Goal: Task Accomplishment & Management: Use online tool/utility

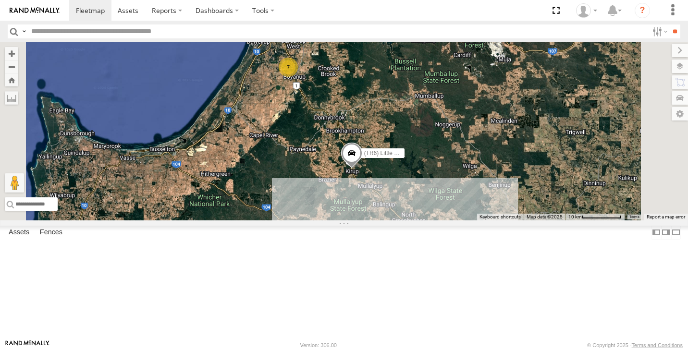
click at [362, 169] on span at bounding box center [351, 156] width 21 height 26
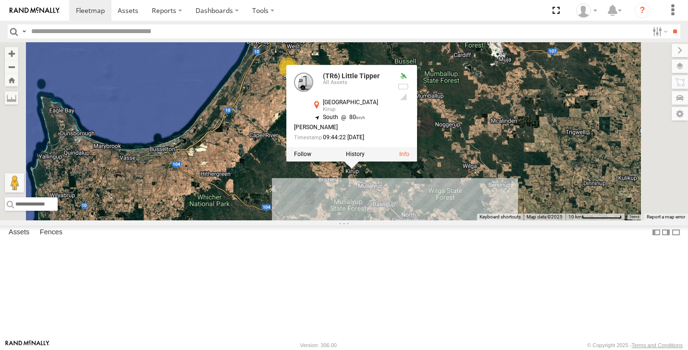
click at [418, 245] on div "10" at bounding box center [408, 234] width 19 height 19
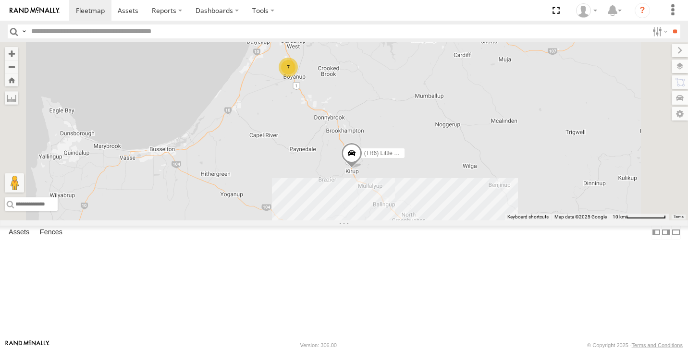
click at [418, 245] on div "10" at bounding box center [408, 234] width 19 height 19
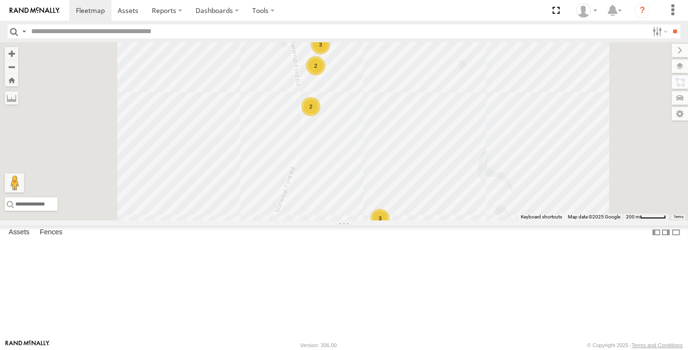
click at [321, 116] on div "2" at bounding box center [310, 106] width 19 height 19
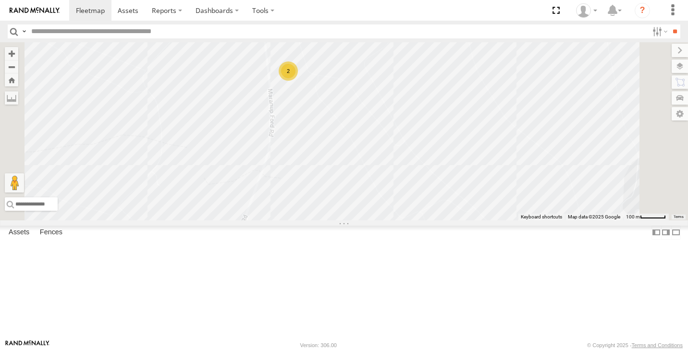
drag, startPoint x: 519, startPoint y: 239, endPoint x: 470, endPoint y: 188, distance: 70.4
click at [470, 188] on div "(TR6) Little Tipper (LV 11). Patrol (LV 28 ) Alan dual cab triton (LV20) Tony U…" at bounding box center [344, 131] width 688 height 178
drag, startPoint x: 478, startPoint y: 168, endPoint x: 489, endPoint y: 274, distance: 106.8
click at [488, 221] on div "(TR6) Little Tipper (LV 11). Patrol (LV 28 ) Alan dual cab triton (LV20) Tony U…" at bounding box center [344, 131] width 688 height 178
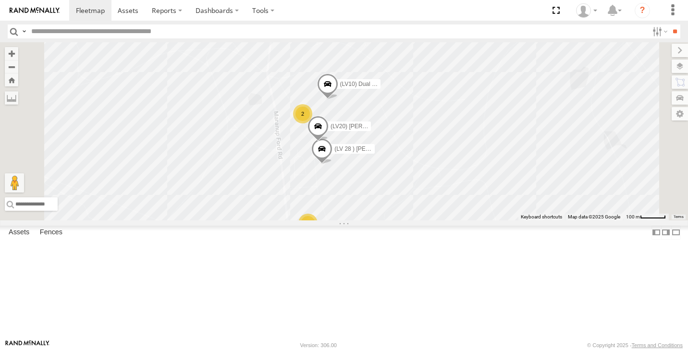
click at [312, 124] on div "2" at bounding box center [302, 113] width 19 height 19
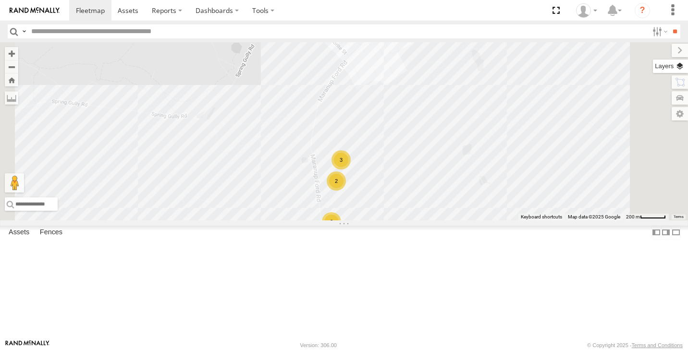
click at [676, 66] on label at bounding box center [670, 66] width 35 height 13
click at [0, 0] on label at bounding box center [0, 0] width 0 height 0
click at [0, 0] on span "Satellite + Roadmap" at bounding box center [0, 0] width 0 height 0
click at [656, 47] on label at bounding box center [672, 50] width 32 height 13
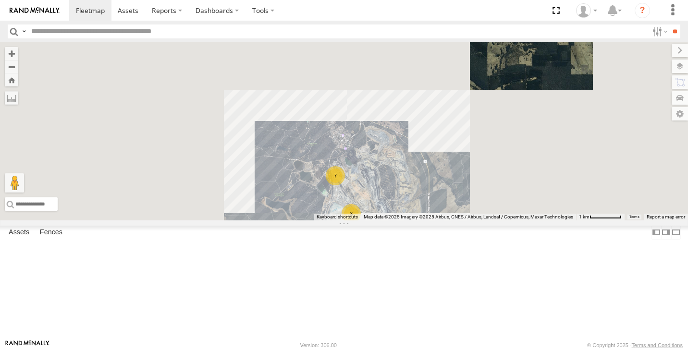
drag, startPoint x: 371, startPoint y: 223, endPoint x: 391, endPoint y: 235, distance: 23.1
click at [391, 221] on div "(TR6) Little Tipper (LV 11). Patrol 7 3" at bounding box center [344, 131] width 688 height 178
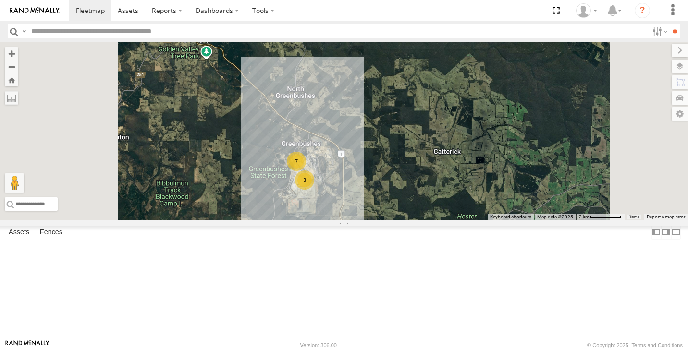
click at [0, 0] on div "Asset Current Location" at bounding box center [0, 0] width 0 height 0
click at [0, 0] on span at bounding box center [0, 0] width 0 height 0
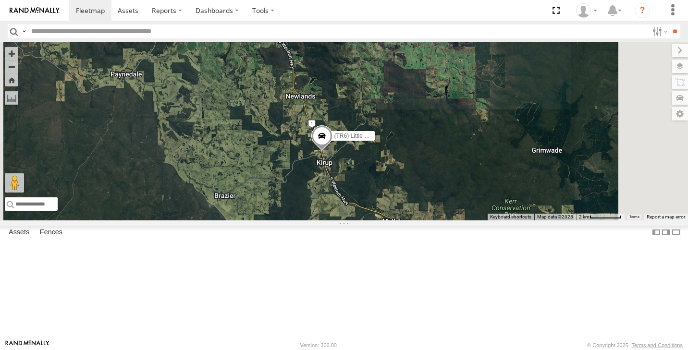
drag, startPoint x: 484, startPoint y: 276, endPoint x: 449, endPoint y: 200, distance: 83.6
click at [450, 200] on div "(TR6) Little Tipper (LV 11). Patrol" at bounding box center [344, 131] width 688 height 178
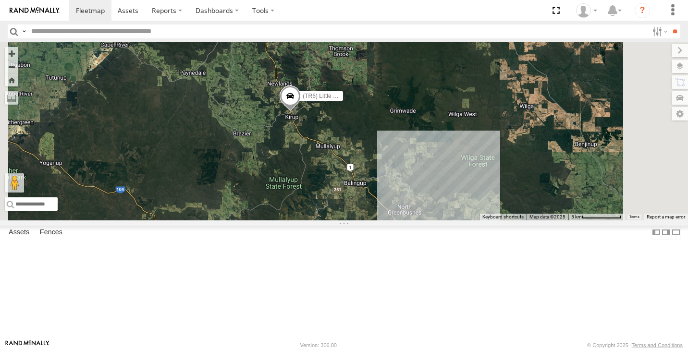
drag, startPoint x: 463, startPoint y: 244, endPoint x: 407, endPoint y: 196, distance: 74.0
click at [407, 196] on div "(TR6) Little Tipper (LV 11). Patrol 10" at bounding box center [344, 131] width 688 height 178
